Goal: Task Accomplishment & Management: Manage account settings

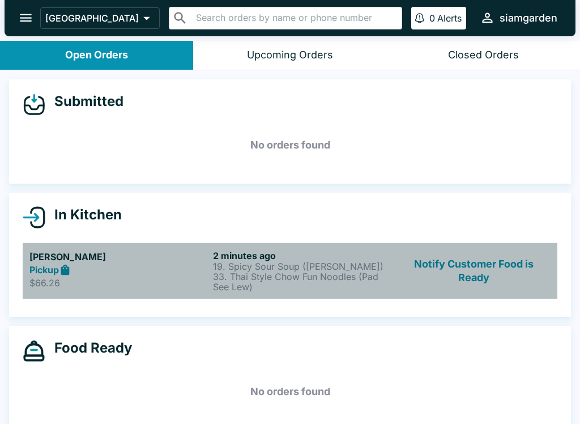
click at [228, 268] on p "19. Spicy Sour Soup ([PERSON_NAME])" at bounding box center [302, 266] width 179 height 10
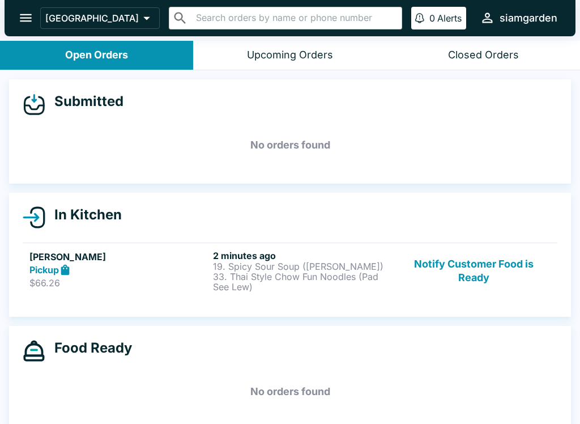
click at [241, 275] on p "33. Thai Style Chow Fun Noodles (Pad See Lew)" at bounding box center [302, 281] width 179 height 20
click at [244, 273] on p "33. Thai Style Chow Fun Noodles (Pad See Lew)" at bounding box center [302, 281] width 179 height 20
click at [243, 272] on p "33. Thai Style Chow Fun Noodles (Pad See Lew)" at bounding box center [302, 281] width 179 height 20
click at [266, 271] on p "33. Thai Style Chow Fun Noodles (Pad See Lew)" at bounding box center [302, 281] width 179 height 20
click at [126, 221] on div "In Kitchen" at bounding box center [290, 217] width 535 height 23
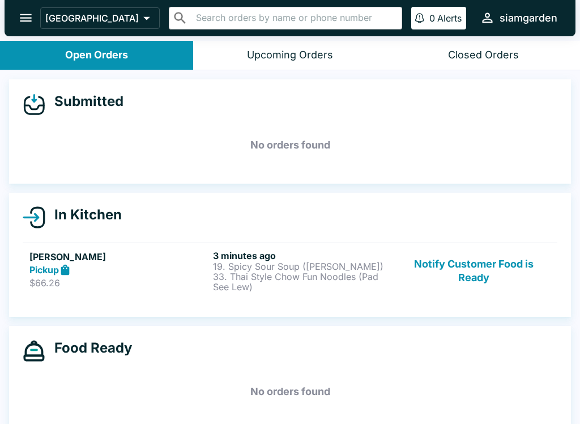
click at [140, 280] on p "$66.26" at bounding box center [118, 282] width 179 height 11
click at [63, 267] on icon at bounding box center [65, 269] width 8 height 11
click at [71, 261] on h5 "[PERSON_NAME]" at bounding box center [118, 257] width 179 height 14
click at [99, 43] on button "Open Orders" at bounding box center [96, 55] width 193 height 29
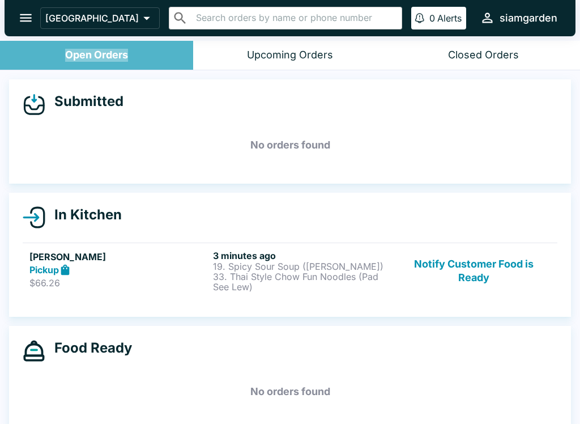
click at [129, 62] on button "Open Orders" at bounding box center [96, 55] width 193 height 29
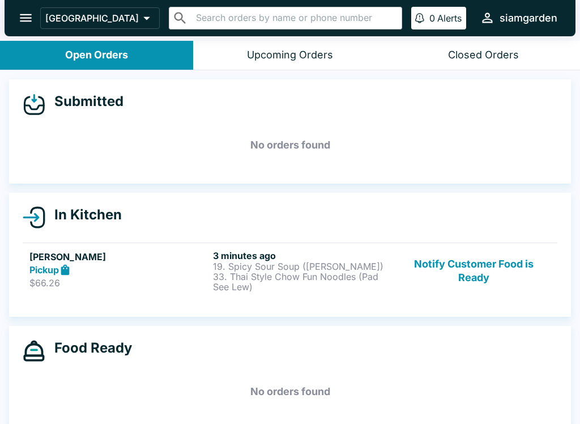
click at [25, 18] on icon "open drawer" at bounding box center [26, 18] width 12 height 8
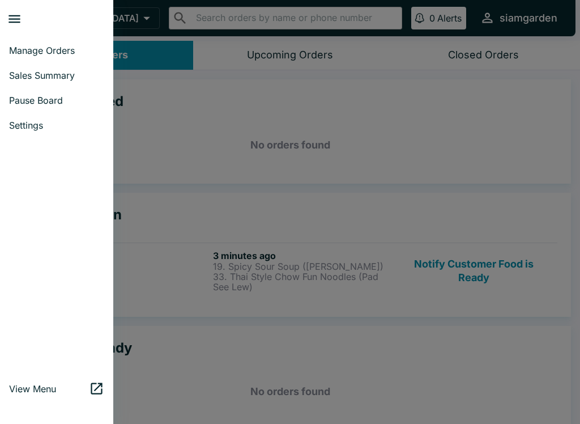
click at [155, 56] on div at bounding box center [290, 212] width 580 height 424
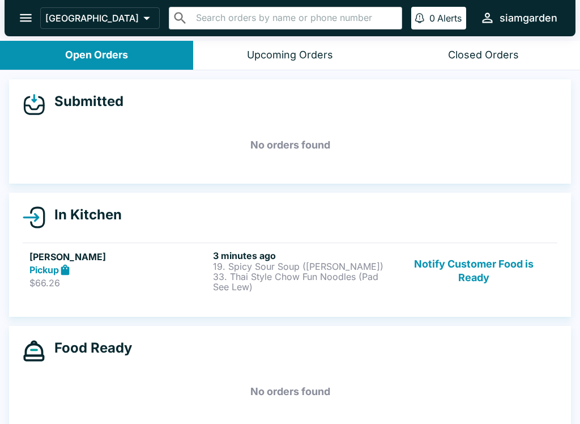
click at [272, 58] on div "Upcoming Orders" at bounding box center [290, 55] width 86 height 13
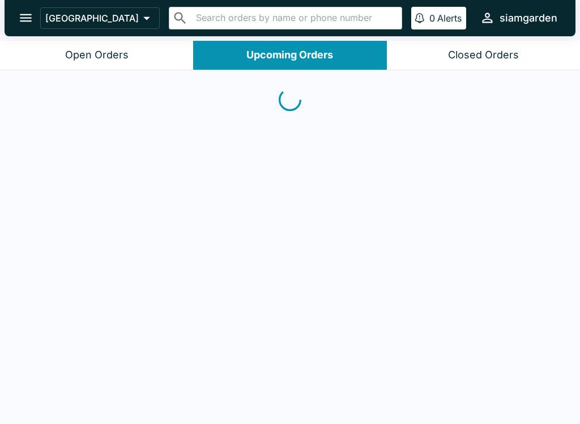
click at [101, 52] on div "Open Orders" at bounding box center [96, 55] width 63 height 13
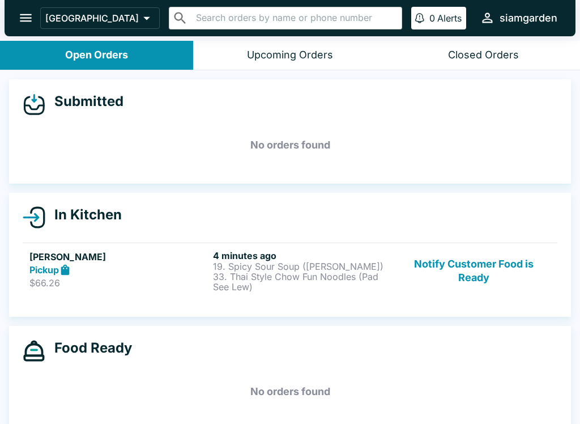
click at [165, 249] on link "[PERSON_NAME] Pickup $66.26 4 minutes ago 19. Spicy Sour Soup ([PERSON_NAME]) 3…" at bounding box center [290, 271] width 535 height 56
click at [270, 263] on p "19. Spicy Sour Soup ([PERSON_NAME])" at bounding box center [302, 266] width 179 height 10
click at [201, 245] on link "[PERSON_NAME] Pickup $66.26 4 minutes ago 19. Spicy Sour Soup ([PERSON_NAME]) 3…" at bounding box center [290, 271] width 535 height 56
click at [124, 226] on div "In Kitchen" at bounding box center [290, 217] width 535 height 23
click at [88, 210] on h4 "In Kitchen" at bounding box center [83, 214] width 76 height 17
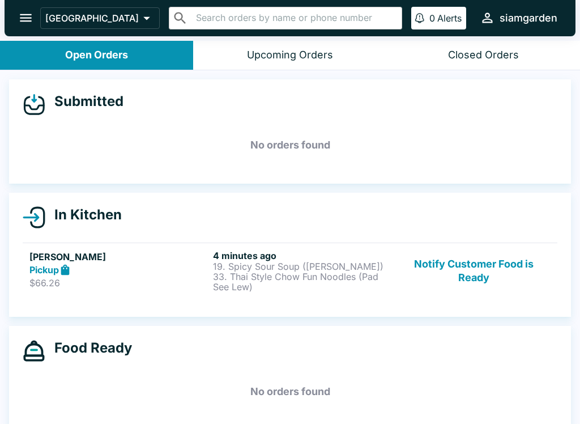
click at [63, 219] on h4 "In Kitchen" at bounding box center [83, 214] width 76 height 17
click at [173, 292] on link "[PERSON_NAME] Pickup $66.26 4 minutes ago 19. Spicy Sour Soup ([PERSON_NAME]) 3…" at bounding box center [290, 271] width 535 height 56
click at [236, 274] on p "33. Thai Style Chow Fun Noodles (Pad See Lew)" at bounding box center [302, 281] width 179 height 20
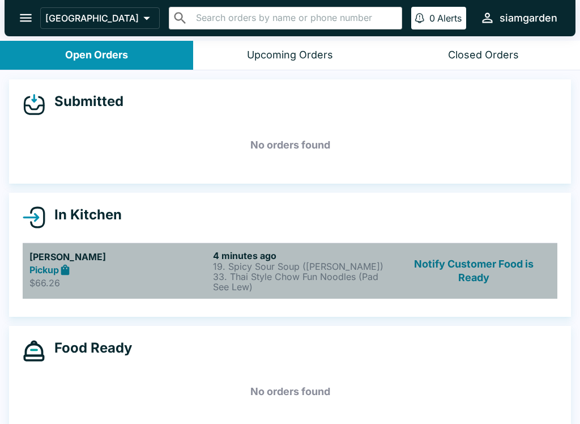
click at [236, 274] on p "33. Thai Style Chow Fun Noodles (Pad See Lew)" at bounding box center [302, 281] width 179 height 20
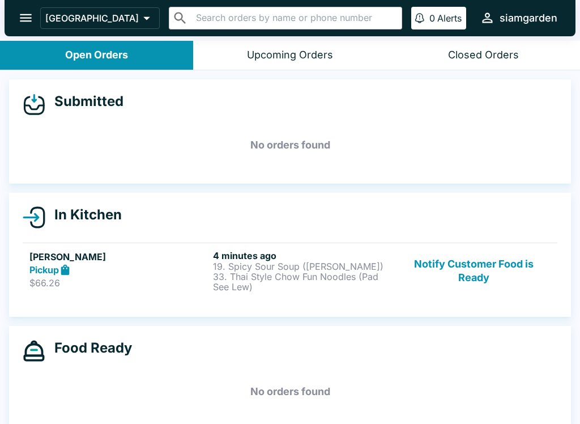
click at [199, 270] on div "Pickup" at bounding box center [118, 269] width 179 height 13
click at [209, 262] on h5 "[PERSON_NAME]" at bounding box center [118, 257] width 179 height 14
click at [205, 274] on div "Pickup" at bounding box center [118, 269] width 179 height 13
click at [201, 285] on p "$66.26" at bounding box center [118, 282] width 179 height 11
click at [216, 261] on p "19. Spicy Sour Soup ([PERSON_NAME])" at bounding box center [302, 266] width 179 height 10
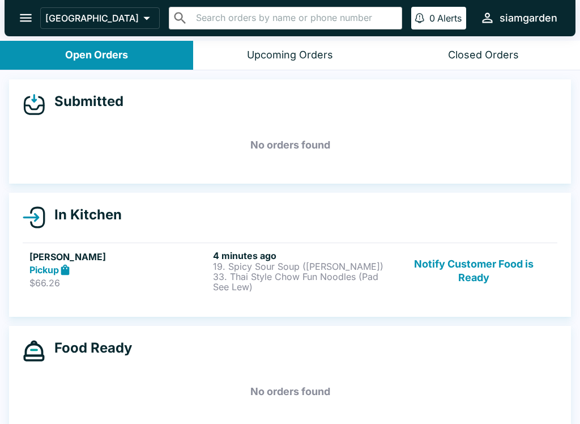
click at [305, 46] on button "Upcoming Orders" at bounding box center [289, 55] width 193 height 29
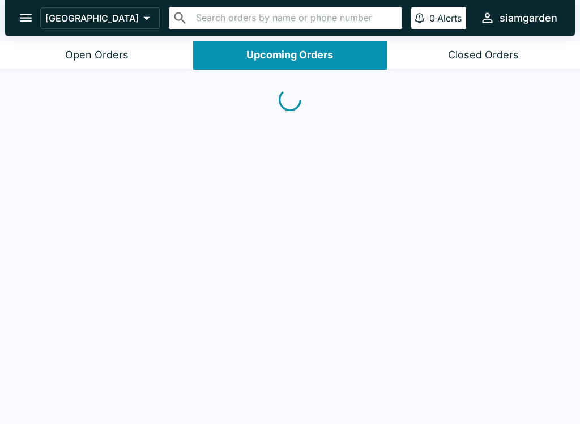
click at [117, 50] on div "Open Orders" at bounding box center [96, 55] width 63 height 13
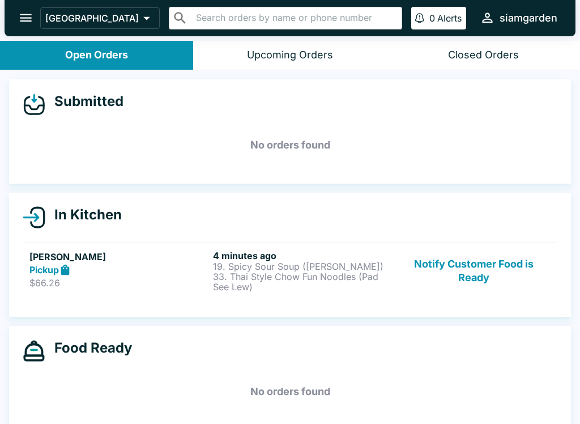
click at [15, 10] on button "open drawer" at bounding box center [25, 17] width 29 height 29
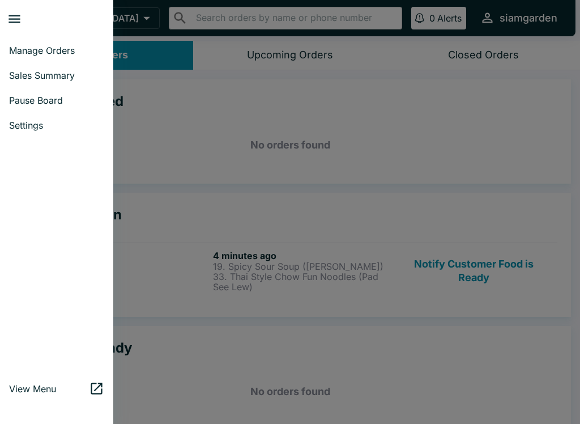
click at [58, 42] on link "Manage Orders" at bounding box center [56, 50] width 113 height 25
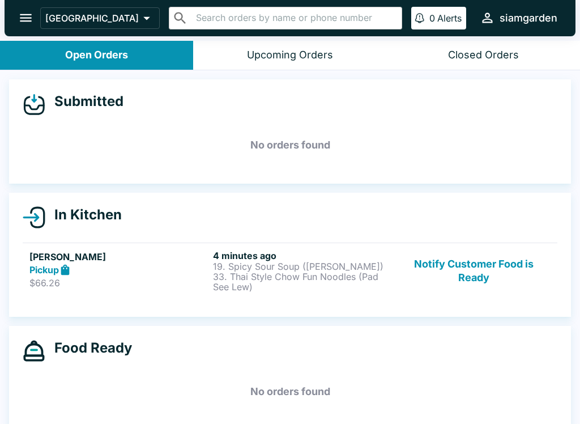
click at [203, 257] on h5 "[PERSON_NAME]" at bounding box center [118, 257] width 179 height 14
click at [160, 279] on p "$66.26" at bounding box center [118, 282] width 179 height 11
click at [277, 266] on p "19. Spicy Sour Soup ([PERSON_NAME])" at bounding box center [302, 266] width 179 height 10
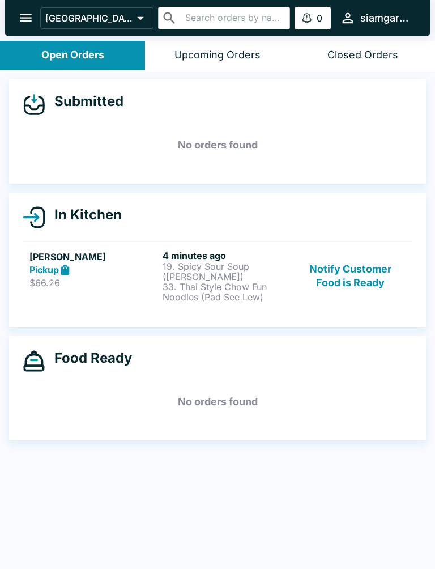
click at [212, 423] on div "Submitted No orders found In Kitchen [PERSON_NAME] Pickup $66.26 4 minutes ago …" at bounding box center [217, 320] width 435 height 501
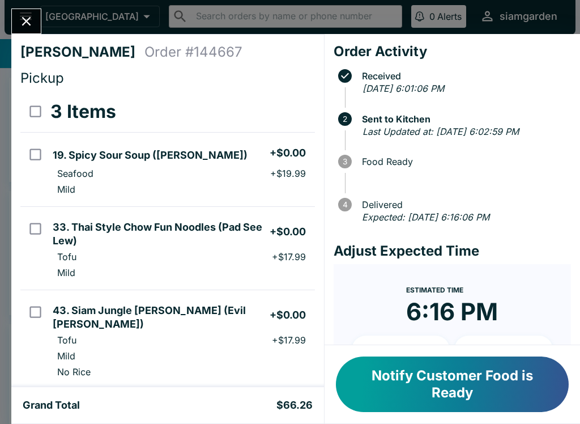
click at [457, 382] on button "Notify Customer Food is Ready" at bounding box center [452, 384] width 233 height 56
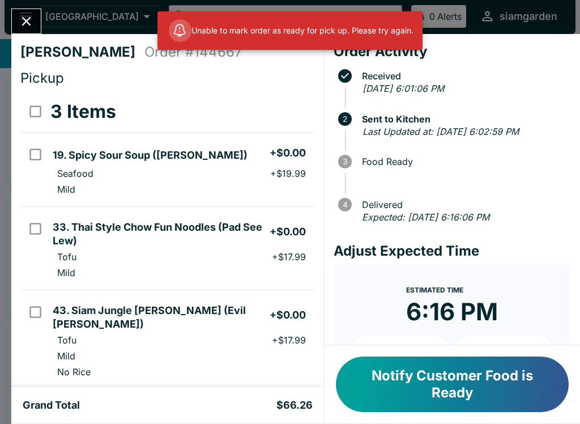
click at [25, 9] on button "Close" at bounding box center [26, 21] width 29 height 24
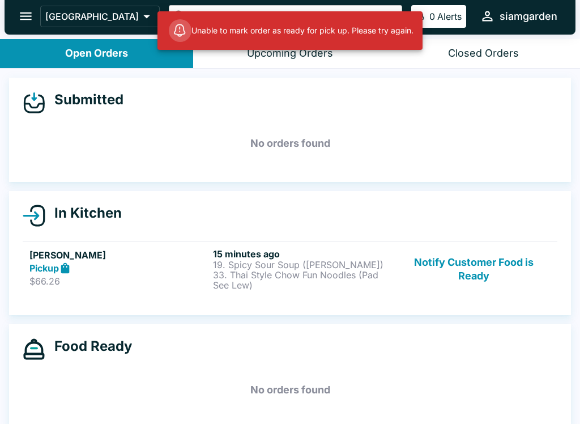
click at [207, 260] on h5 "[PERSON_NAME]" at bounding box center [118, 255] width 179 height 14
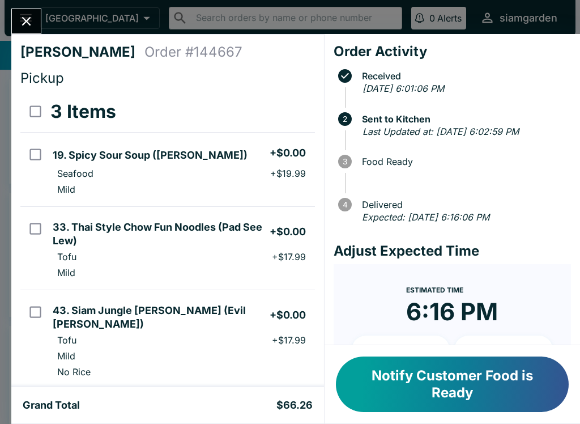
click at [465, 385] on button "Notify Customer Food is Ready" at bounding box center [452, 384] width 233 height 56
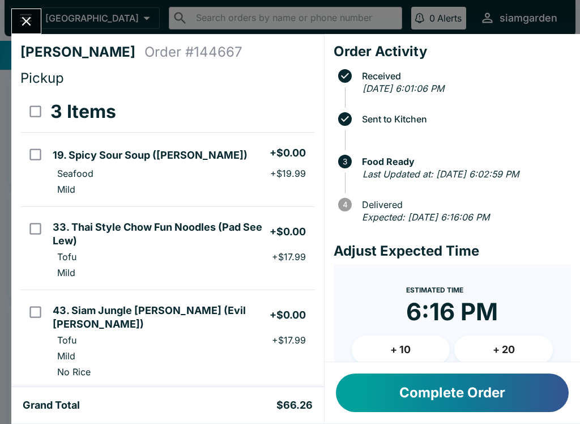
click at [25, 10] on button "Close" at bounding box center [26, 21] width 29 height 24
